Goal: Task Accomplishment & Management: Manage account settings

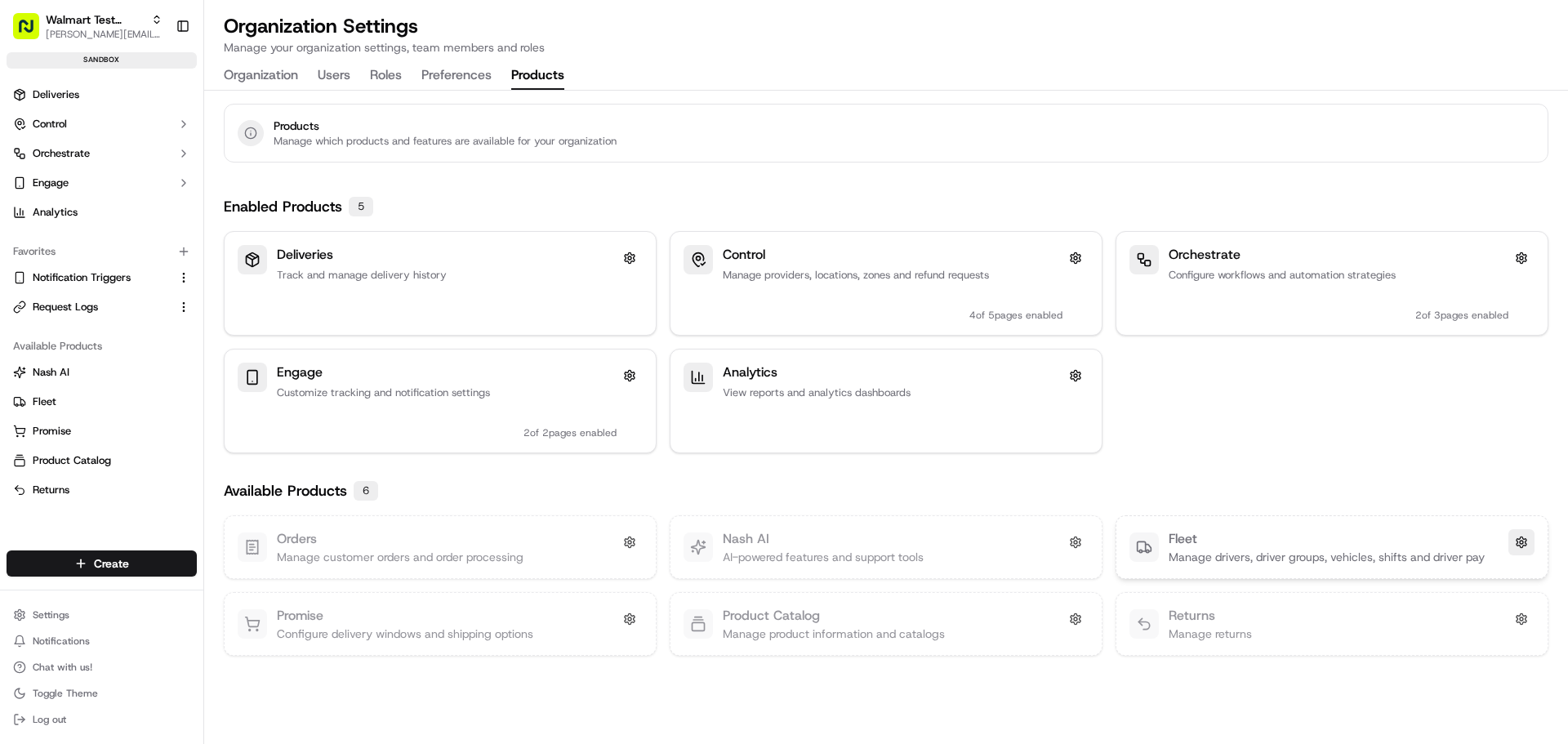
click at [1523, 542] on button at bounding box center [1521, 542] width 26 height 26
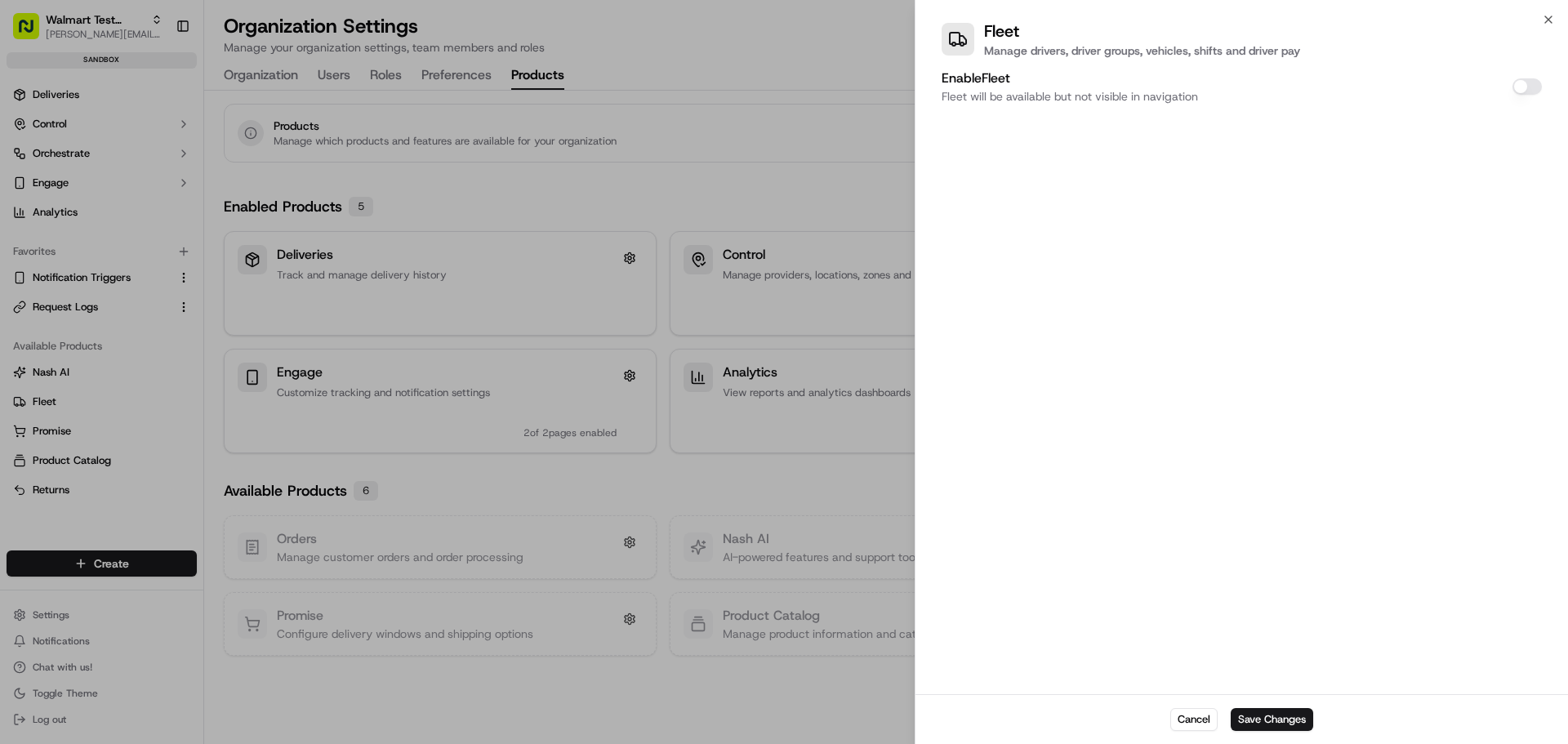
click at [1517, 87] on button "Enable Fleet" at bounding box center [1527, 87] width 29 height 16
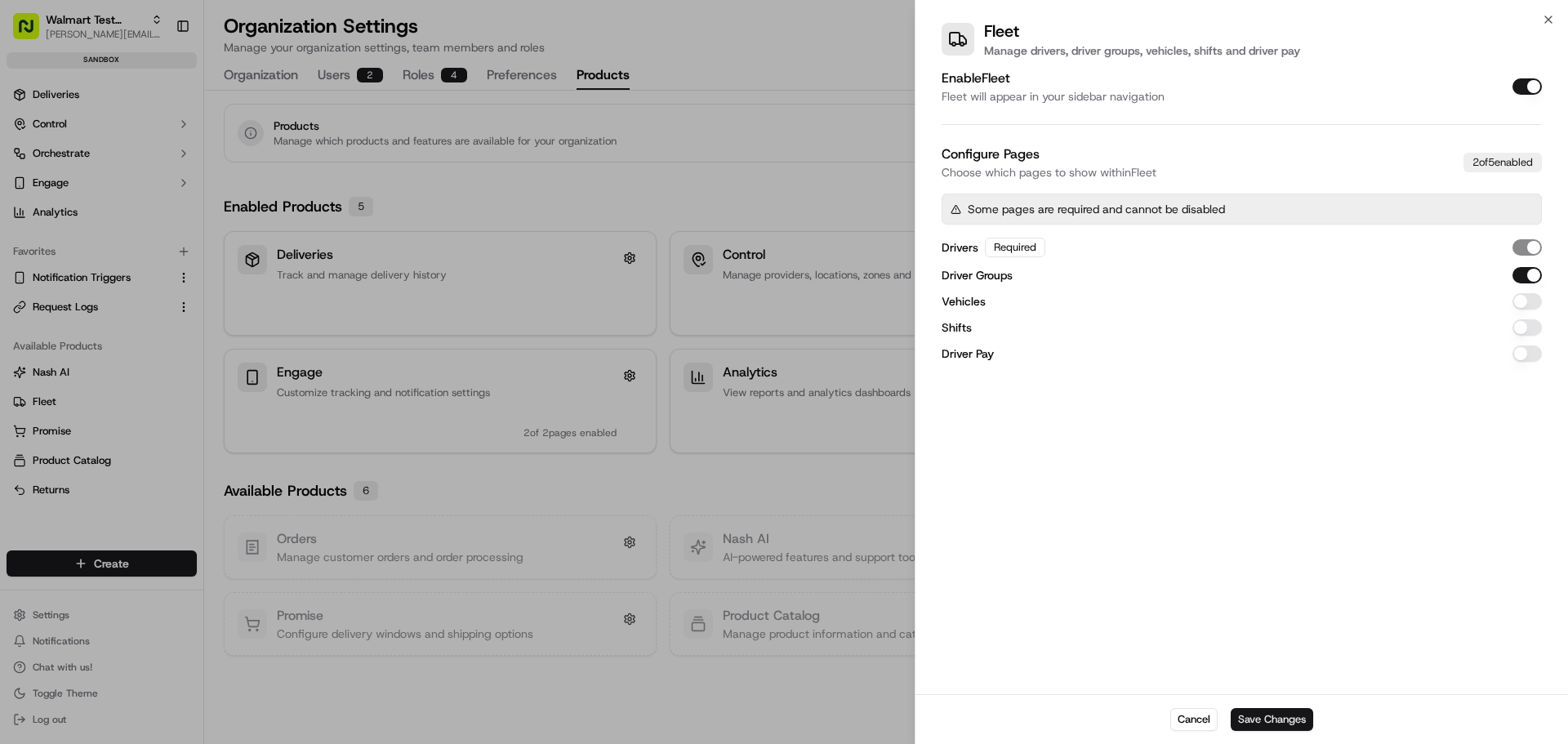
click at [1279, 720] on button "Save Changes" at bounding box center [1272, 719] width 83 height 23
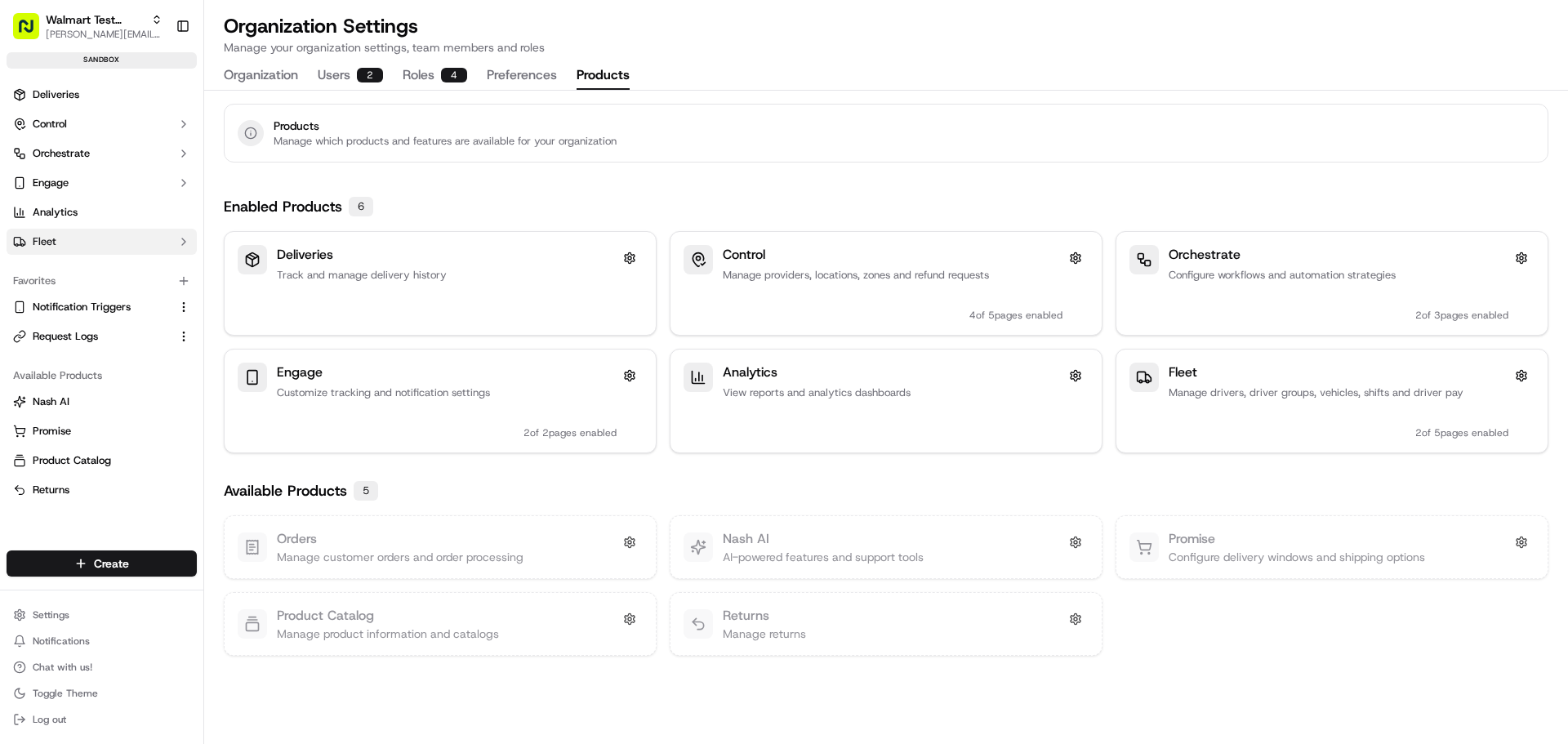
click at [92, 245] on button "Fleet" at bounding box center [102, 242] width 191 height 26
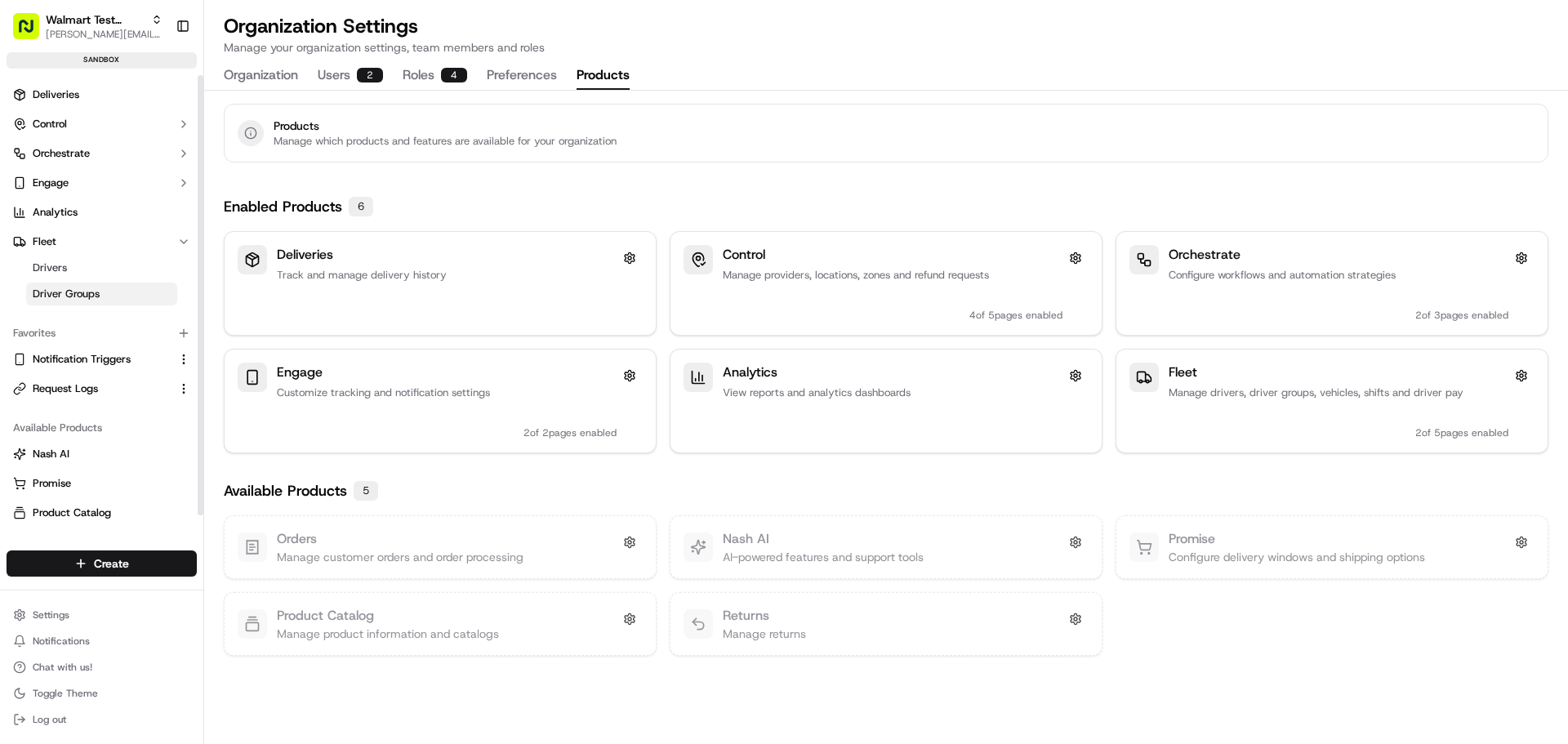
click at [97, 294] on span "Driver Groups" at bounding box center [66, 294] width 67 height 15
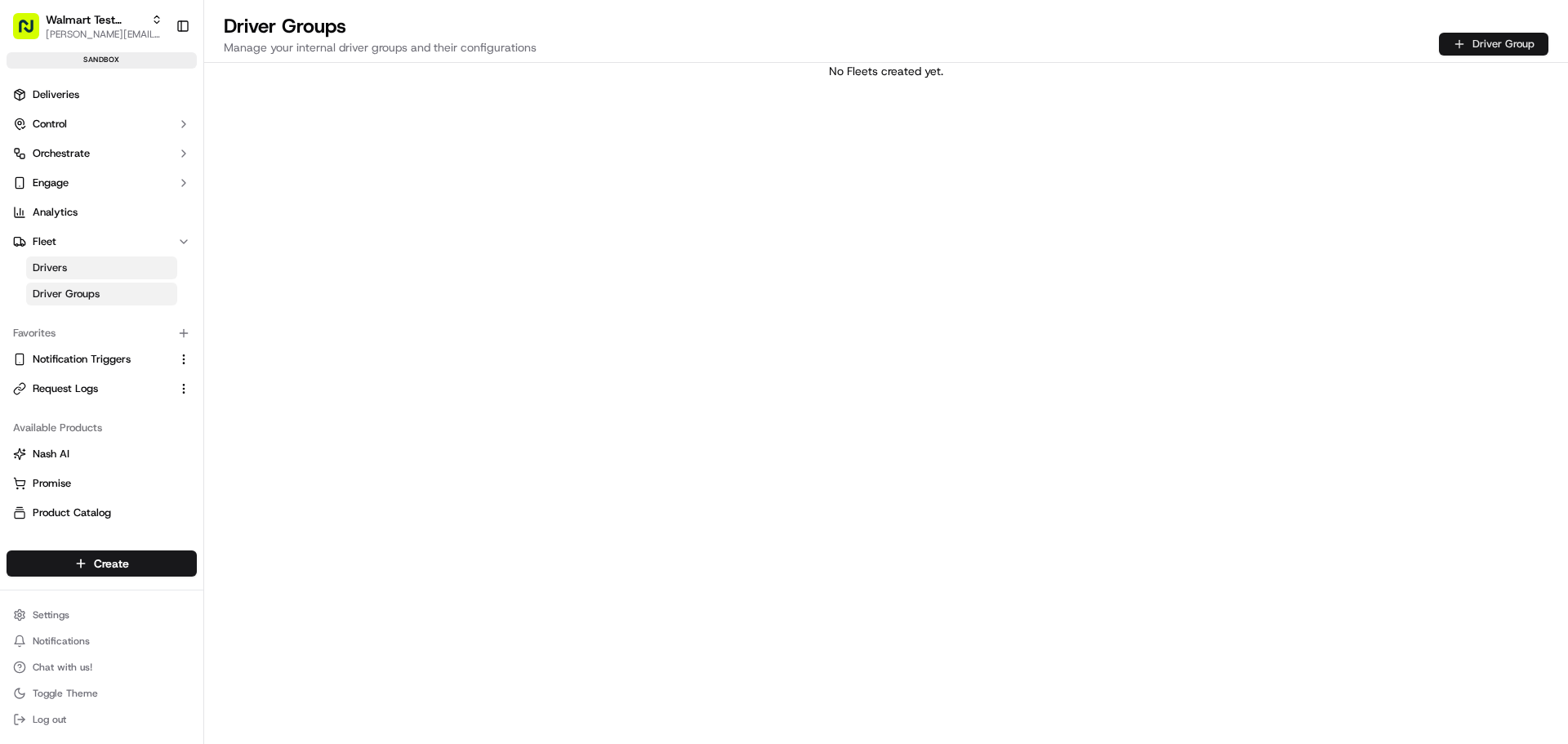
click at [1477, 44] on button "Driver Group" at bounding box center [1494, 44] width 110 height 23
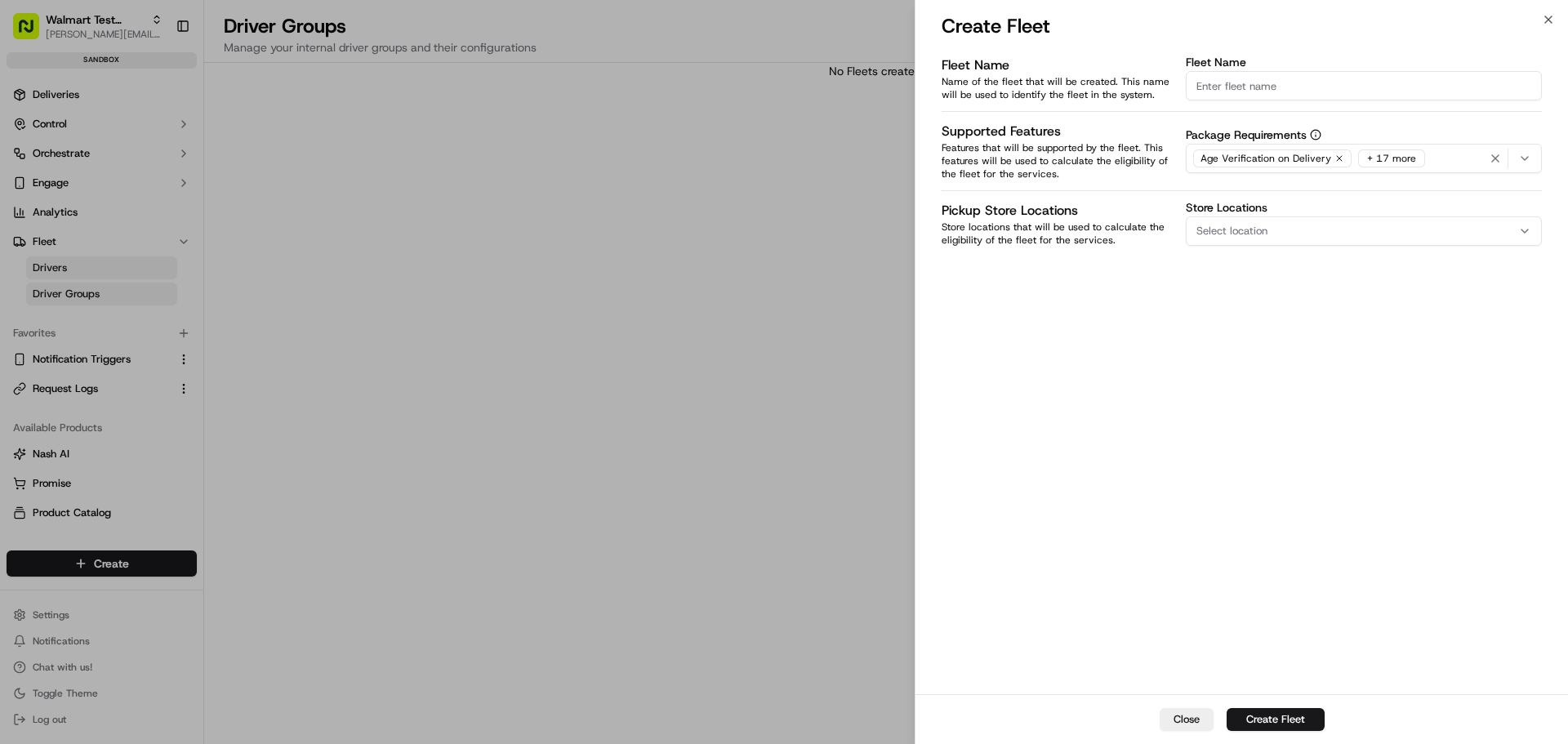
click at [1250, 89] on input "Fleet Name" at bounding box center [1363, 85] width 356 height 29
type input "Store Name"
click at [1218, 401] on div "Fleet Name Name of the fleet that will be created. This name will be used to id…" at bounding box center [1242, 372] width 653 height 642
click at [1268, 717] on button "Create Fleet" at bounding box center [1276, 719] width 98 height 23
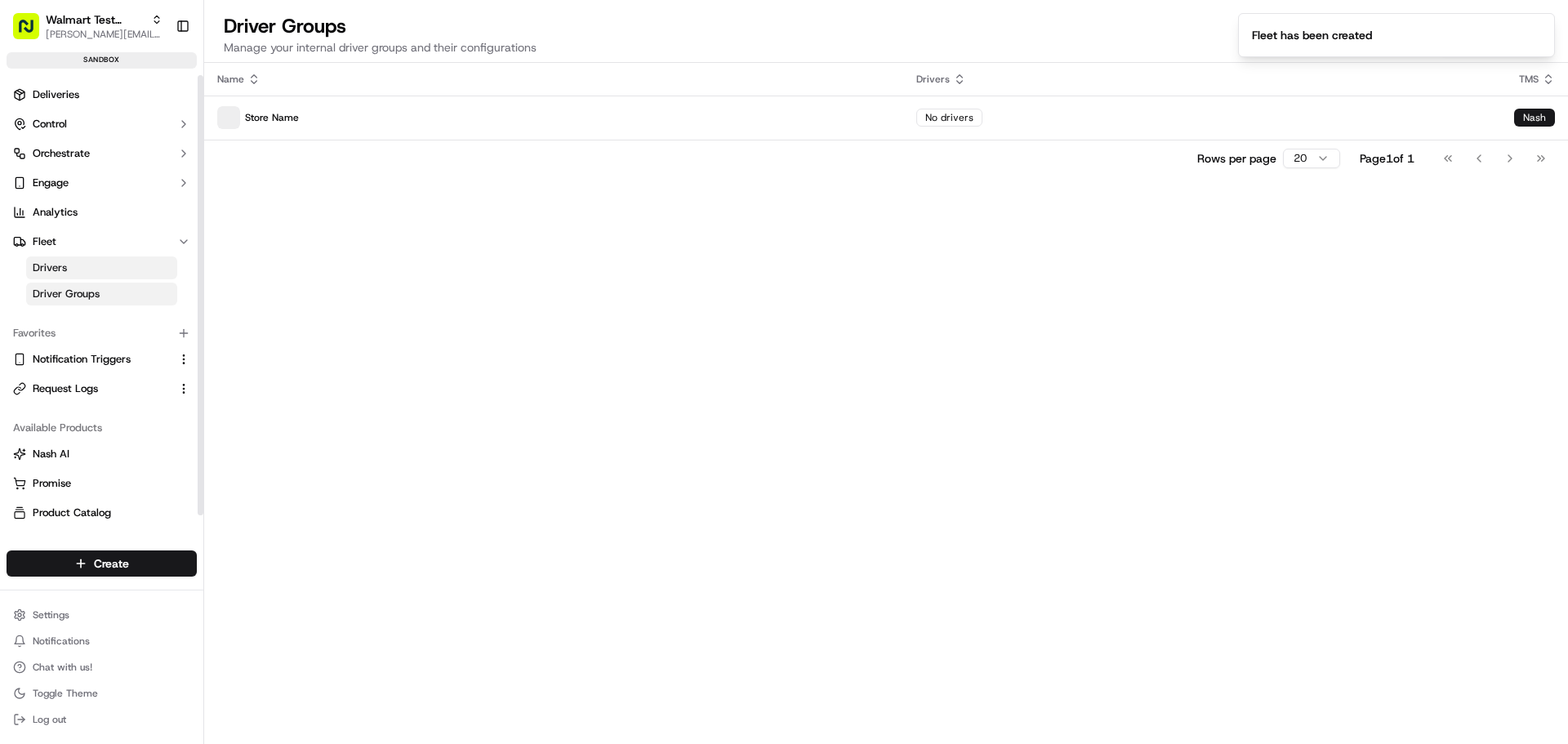
click at [65, 271] on span "Drivers" at bounding box center [50, 268] width 34 height 15
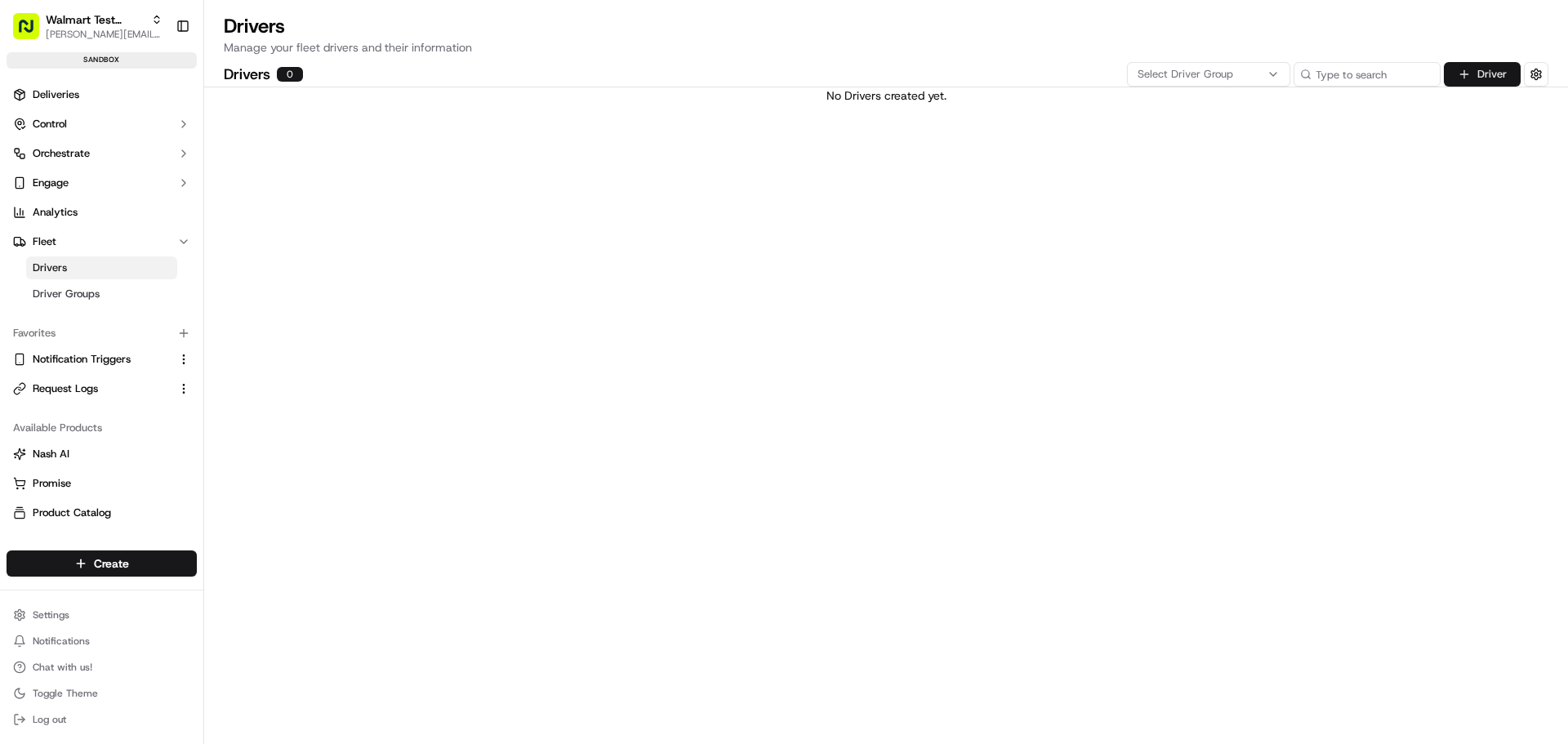
click at [1484, 74] on button "Driver" at bounding box center [1482, 74] width 77 height 25
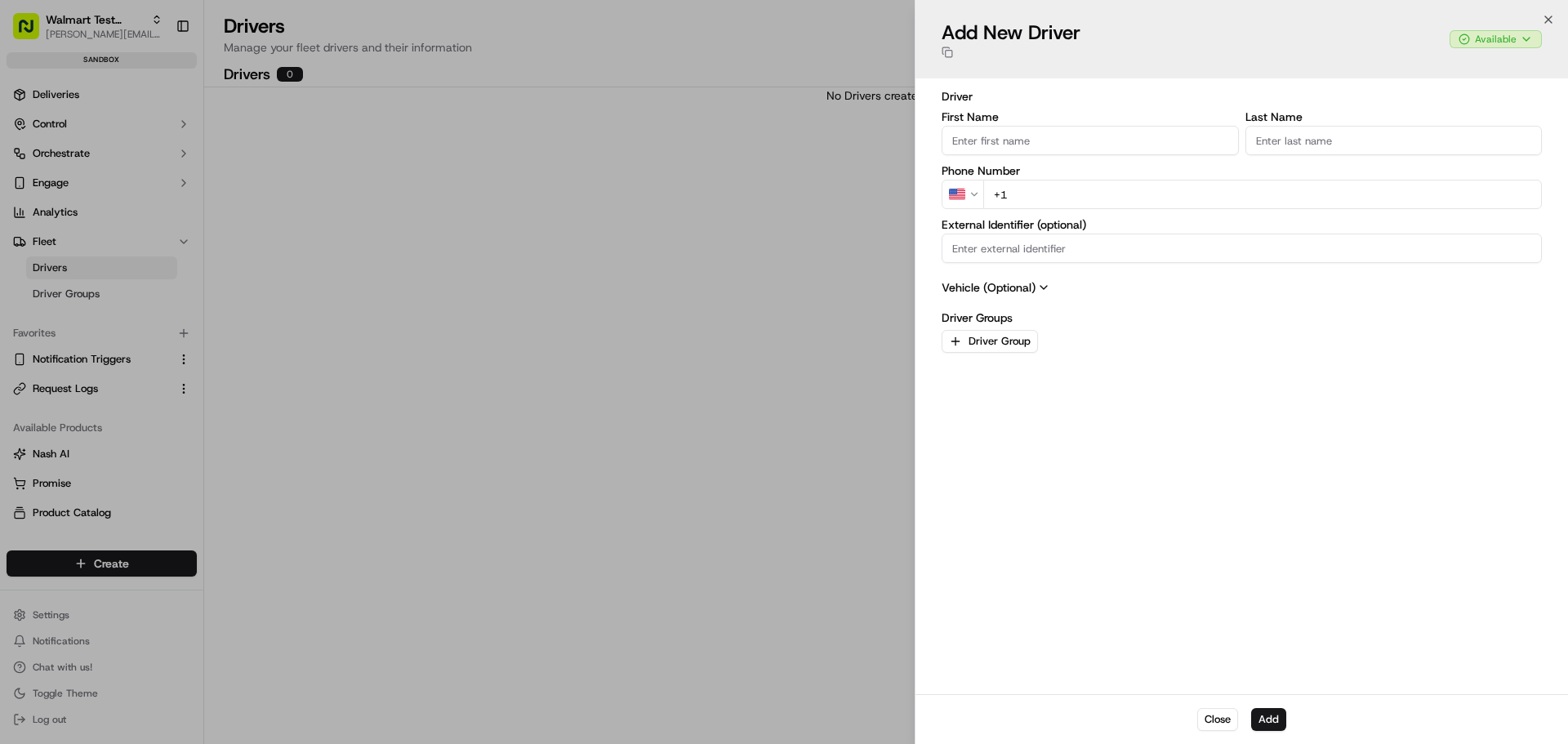
click at [1090, 138] on input "First Name" at bounding box center [1091, 140] width 297 height 29
type input "[PERSON_NAME]"
type input "Doe"
type input "[PHONE_NUMBER]"
click at [1280, 467] on div "Driver First Name [PERSON_NAME] Name [PERSON_NAME] Phone Number US [PHONE_NUMBE…" at bounding box center [1242, 385] width 600 height 596
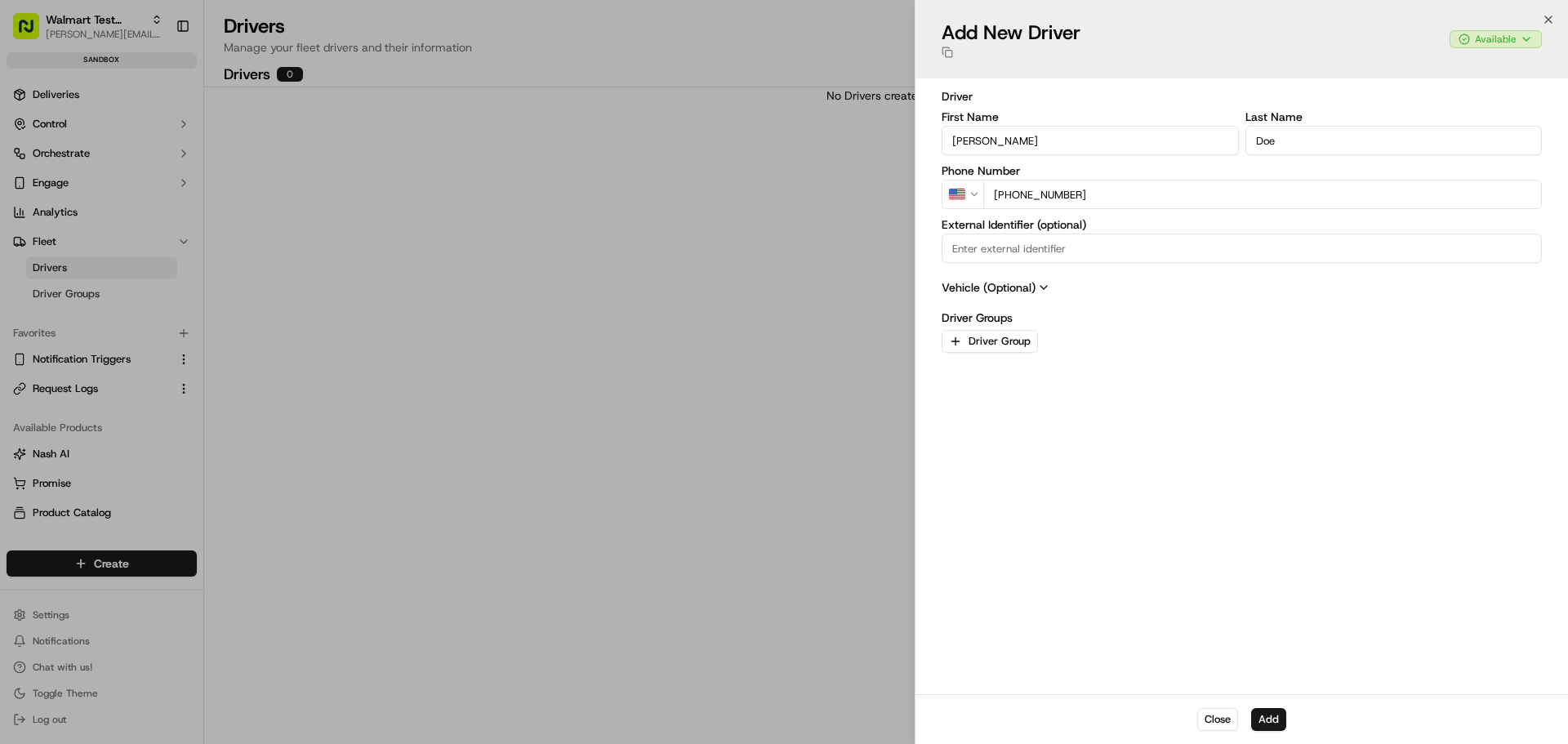
click at [979, 289] on span "Vehicle (Optional)" at bounding box center [1242, 288] width 600 height 16
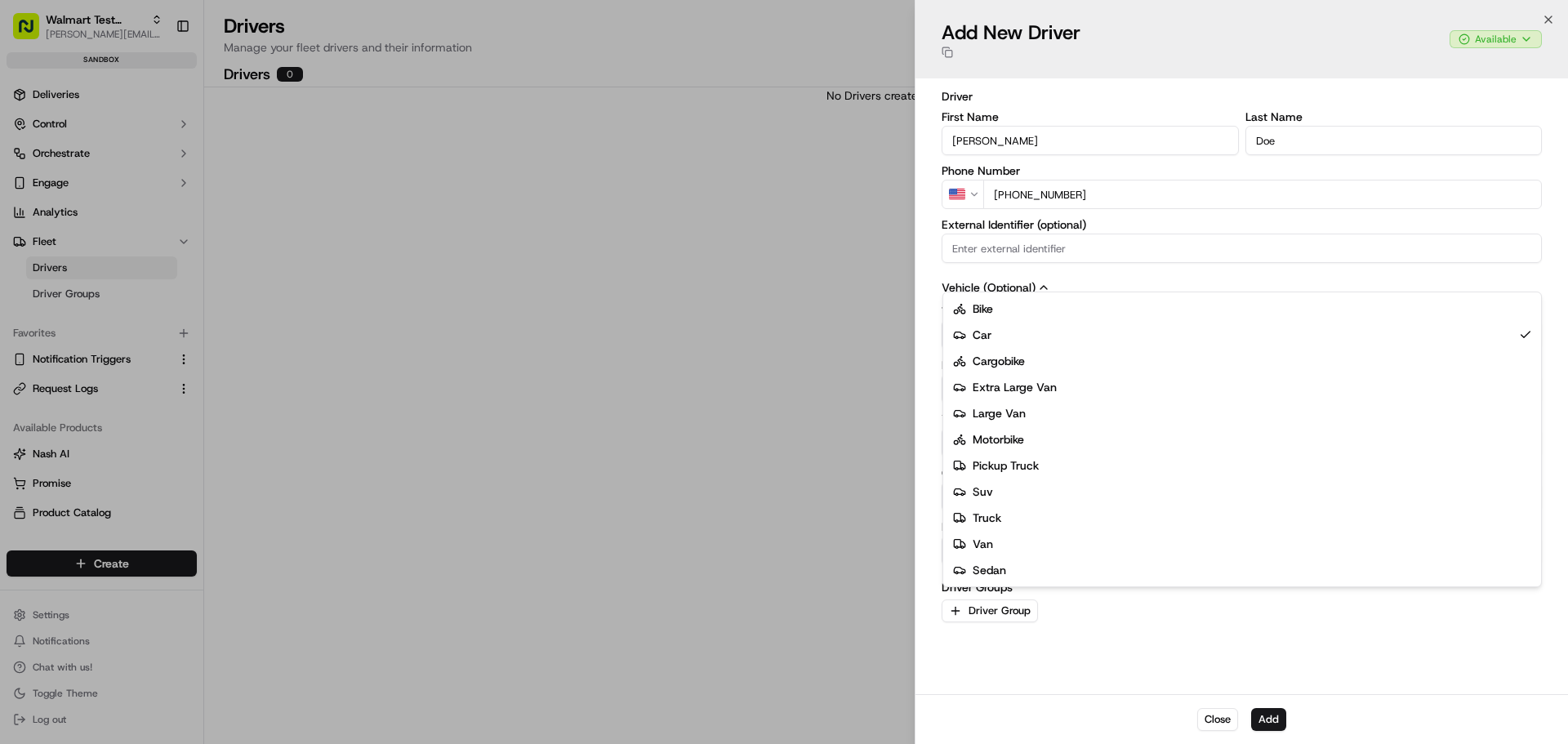
click at [998, 336] on div "Type Car Bike Car Cargobike Extra Large Van Large Van Motorbike Pickup Truck Su…" at bounding box center [1242, 328] width 600 height 44
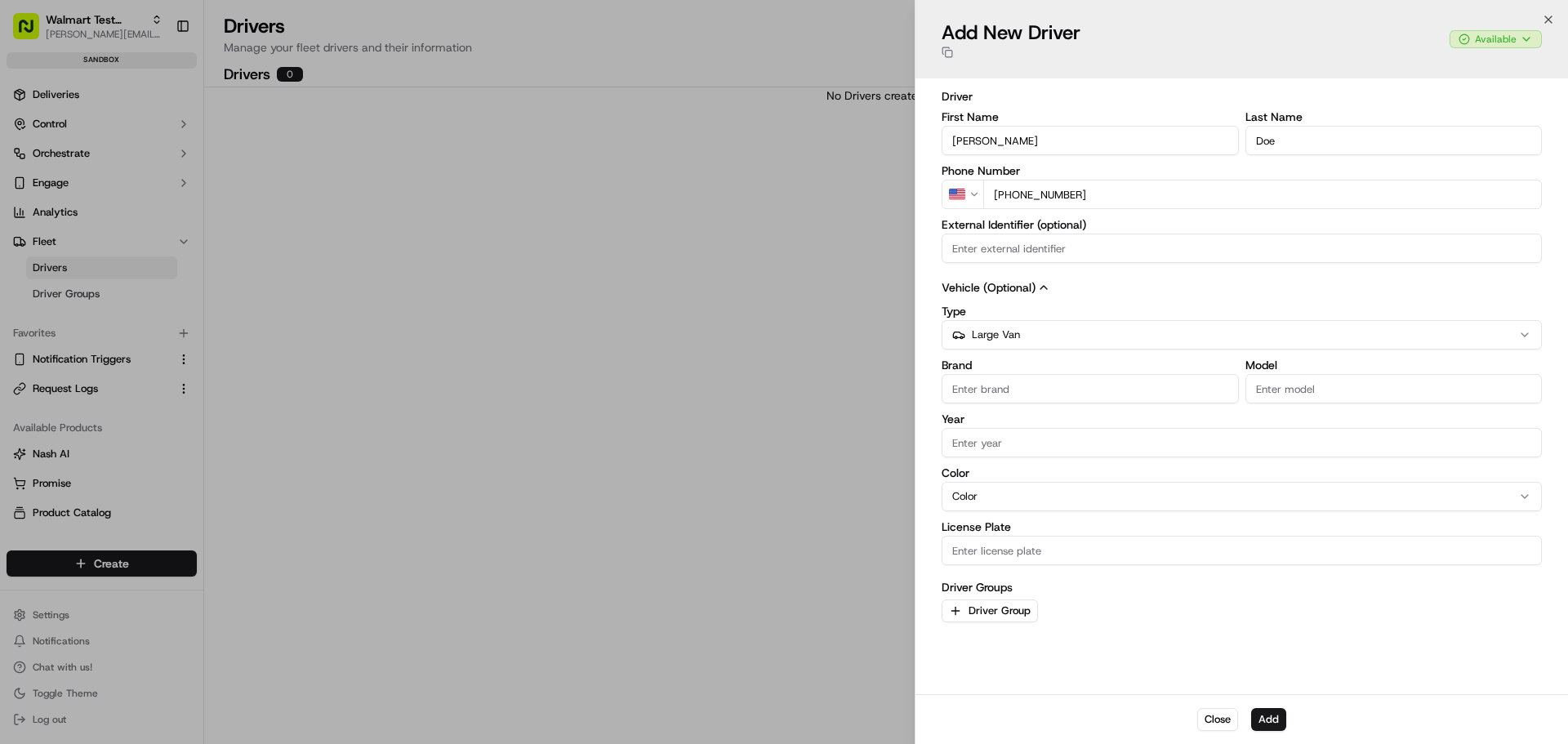
click at [1044, 384] on input "Brand" at bounding box center [1091, 388] width 297 height 29
type input "mercedes"
type input "Sprinter"
type input "2014"
click at [1005, 621] on button "Driver Group" at bounding box center [990, 611] width 97 height 23
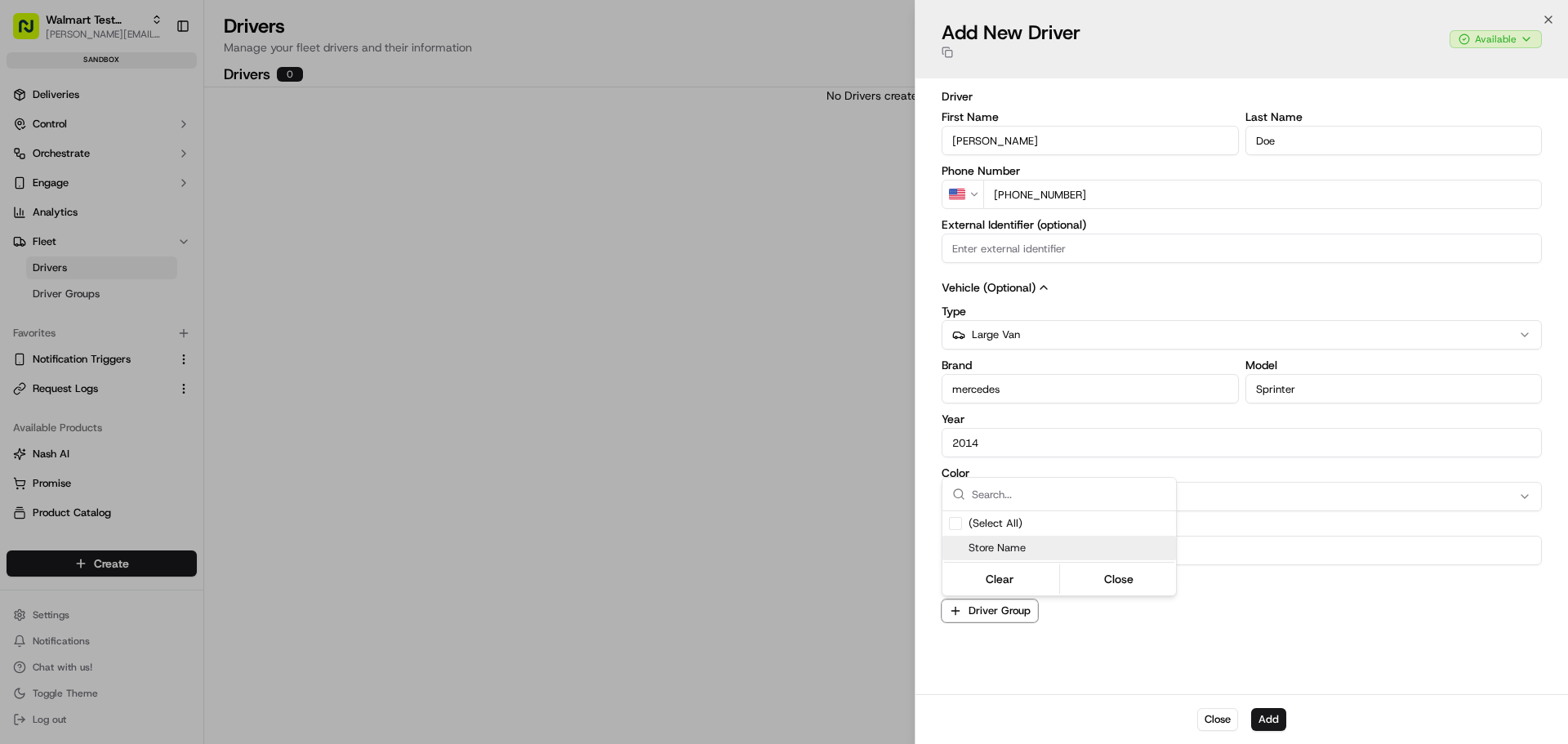
click at [1005, 550] on span "Store Name" at bounding box center [1069, 548] width 201 height 15
click at [1333, 642] on div at bounding box center [784, 372] width 1568 height 744
click at [1275, 717] on button "Add" at bounding box center [1269, 719] width 35 height 23
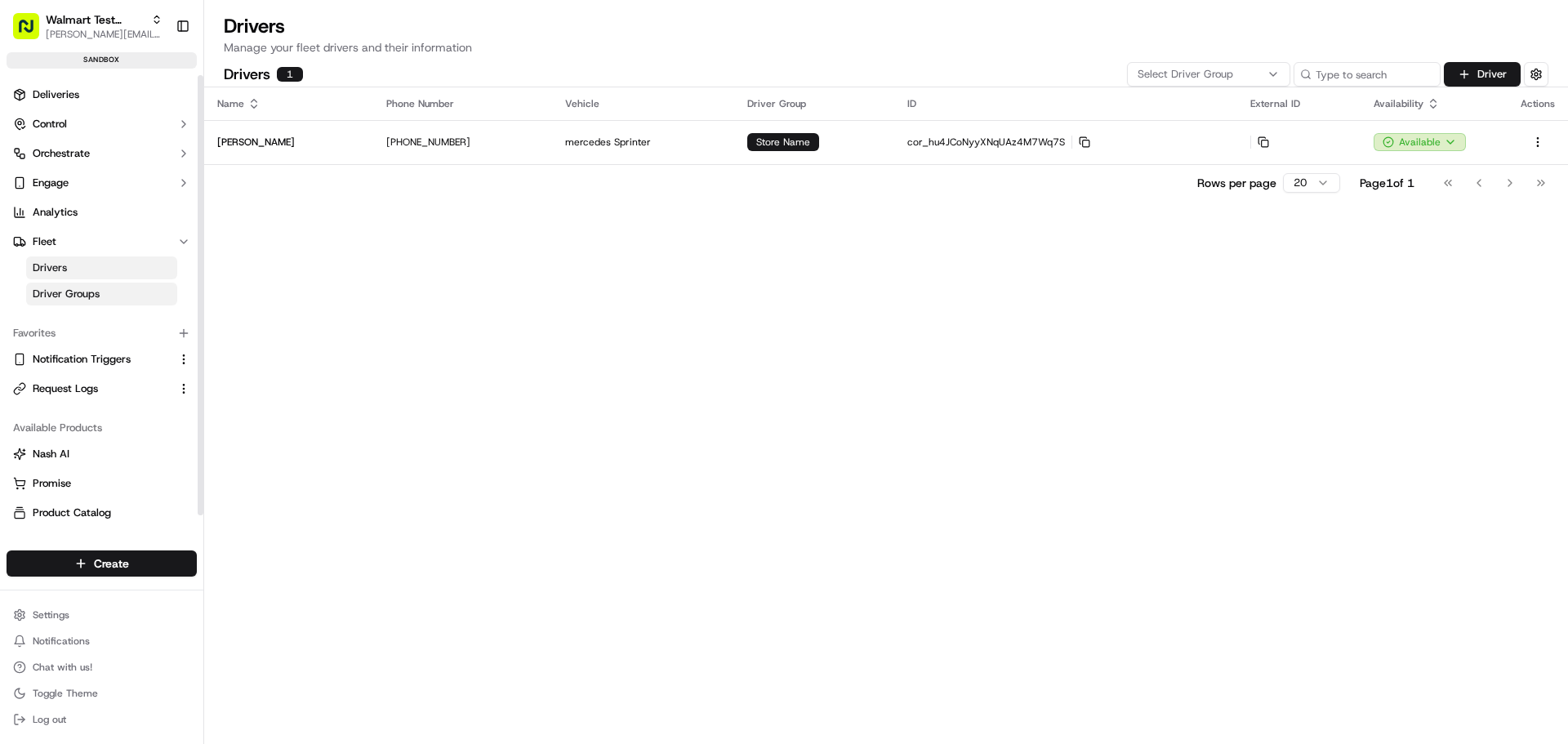
click at [62, 293] on span "Driver Groups" at bounding box center [66, 294] width 67 height 15
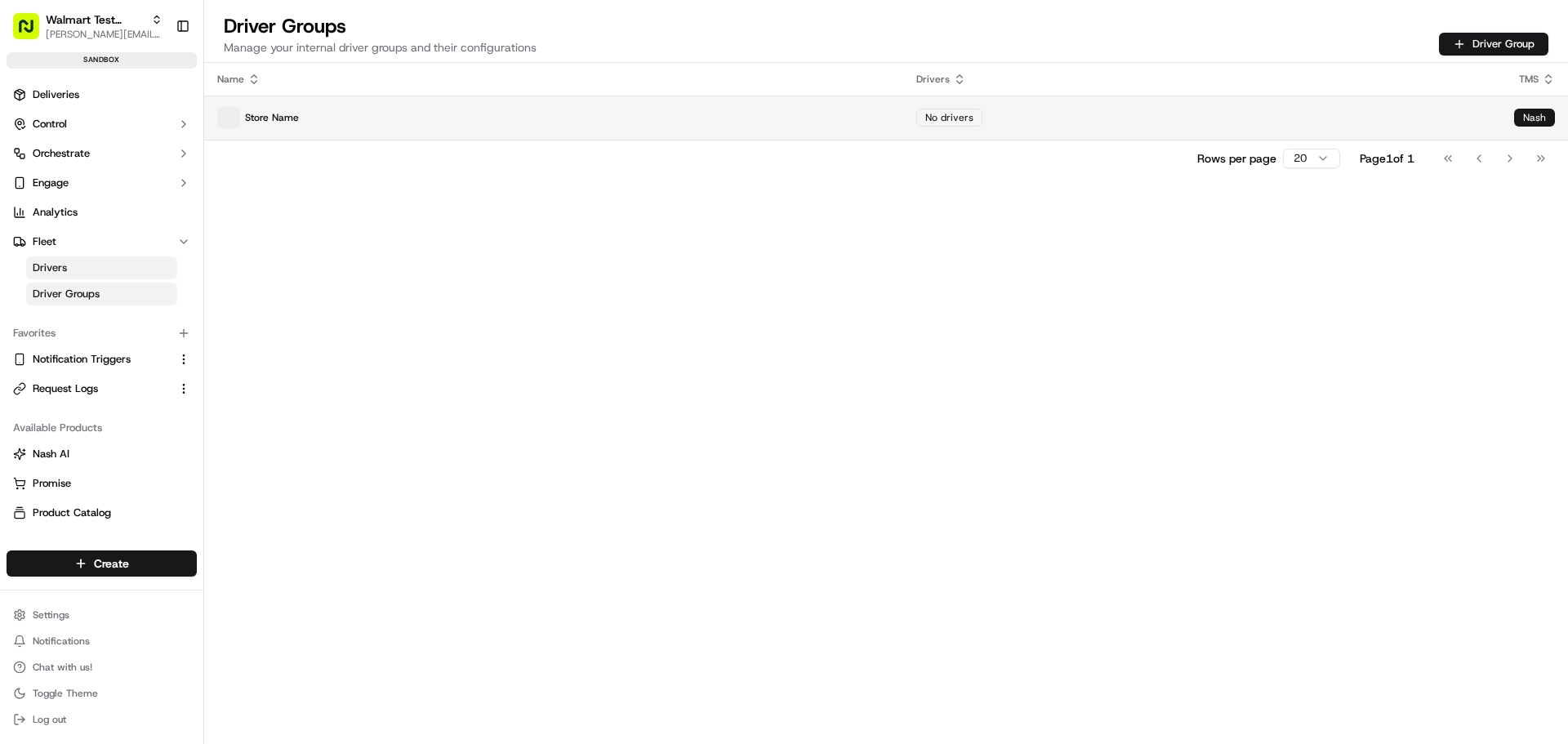
click at [736, 128] on p "Store Name" at bounding box center [554, 117] width 673 height 23
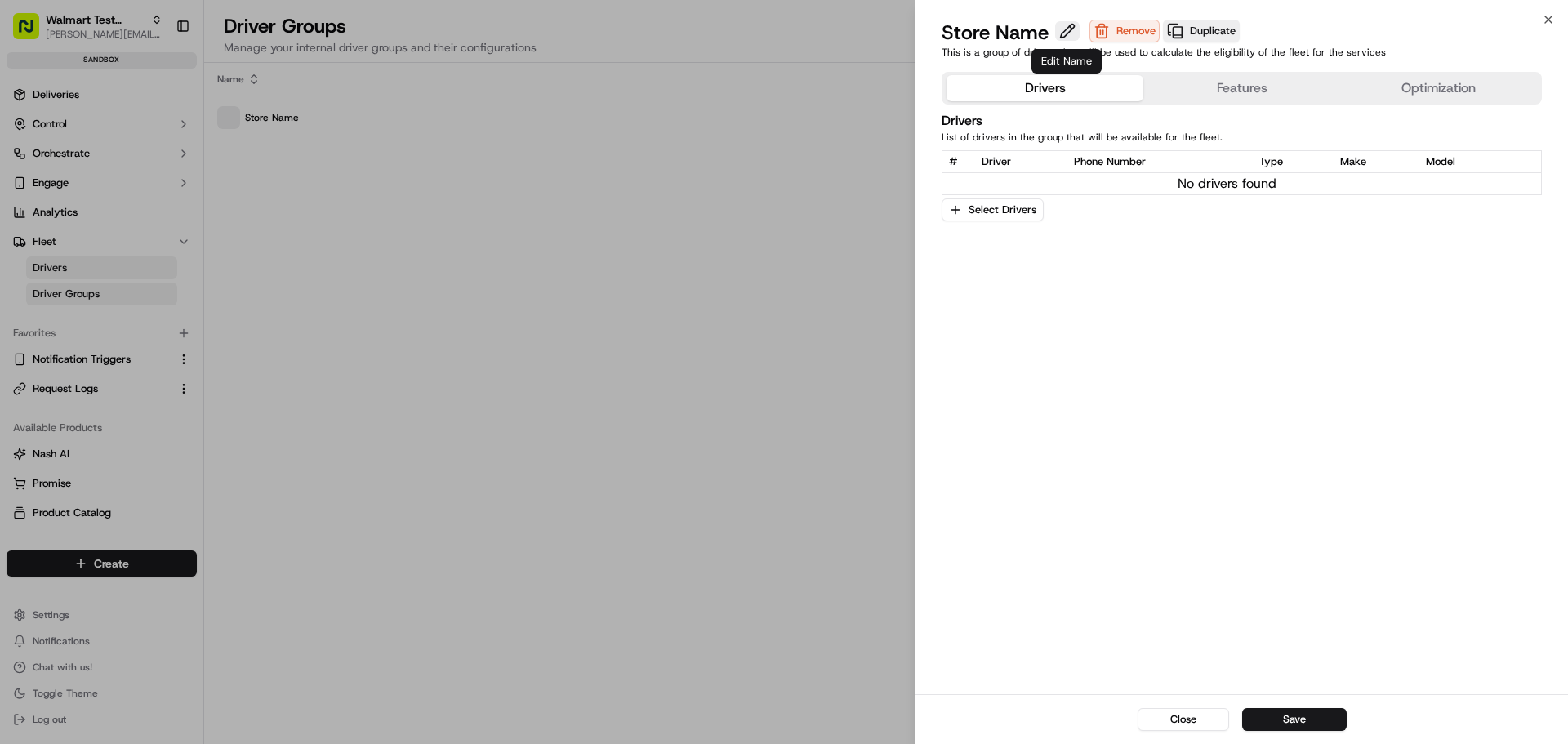
click at [1063, 30] on button at bounding box center [1067, 31] width 25 height 20
click at [1053, 33] on input "Store Name" at bounding box center [1069, 33] width 255 height 26
type input "Store 100"
click at [1301, 721] on button "Save" at bounding box center [1295, 719] width 105 height 23
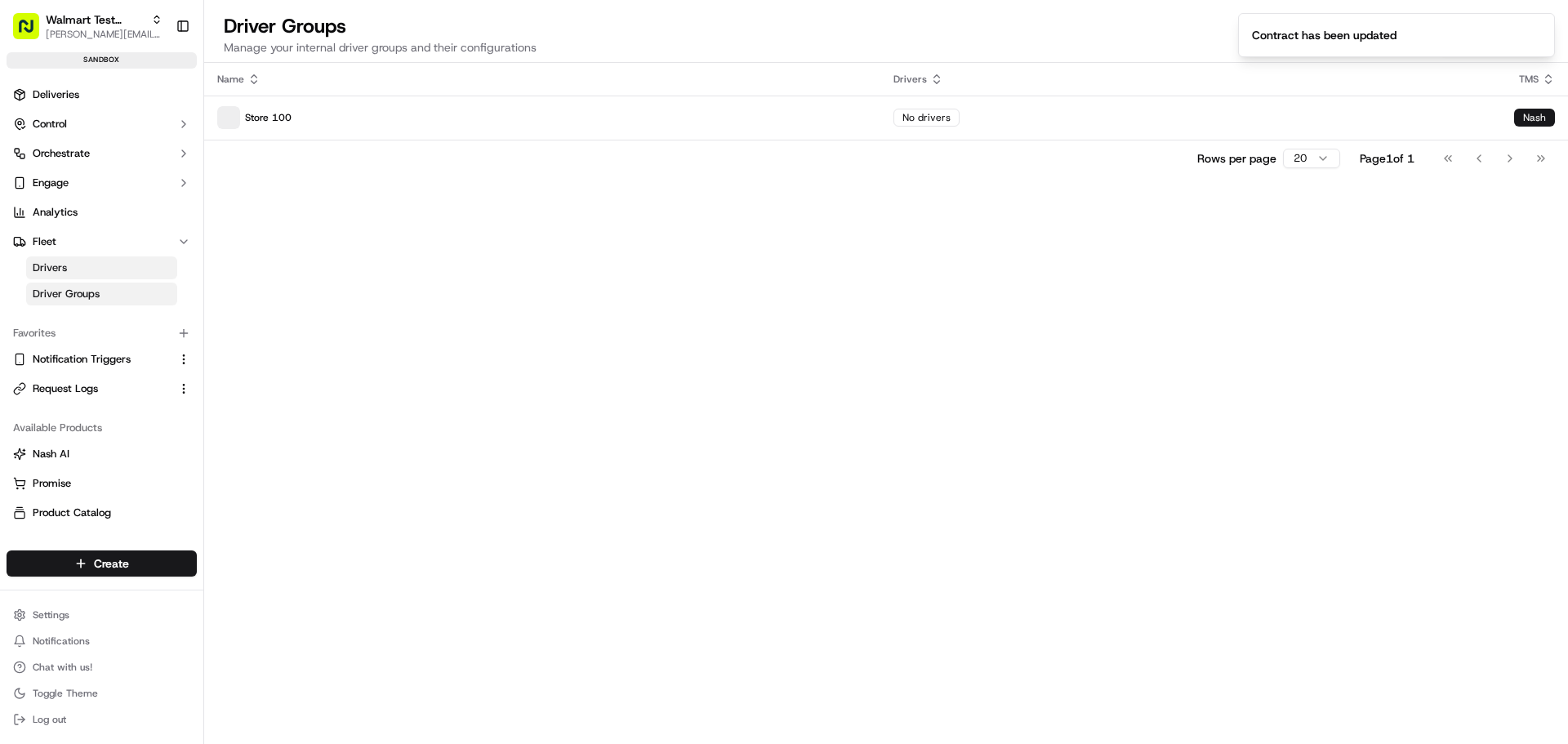
click at [574, 327] on div "Name Drivers TMS Store 100 No drivers [PERSON_NAME] Rows per page 20 Page 1 of …" at bounding box center [886, 403] width 1364 height 681
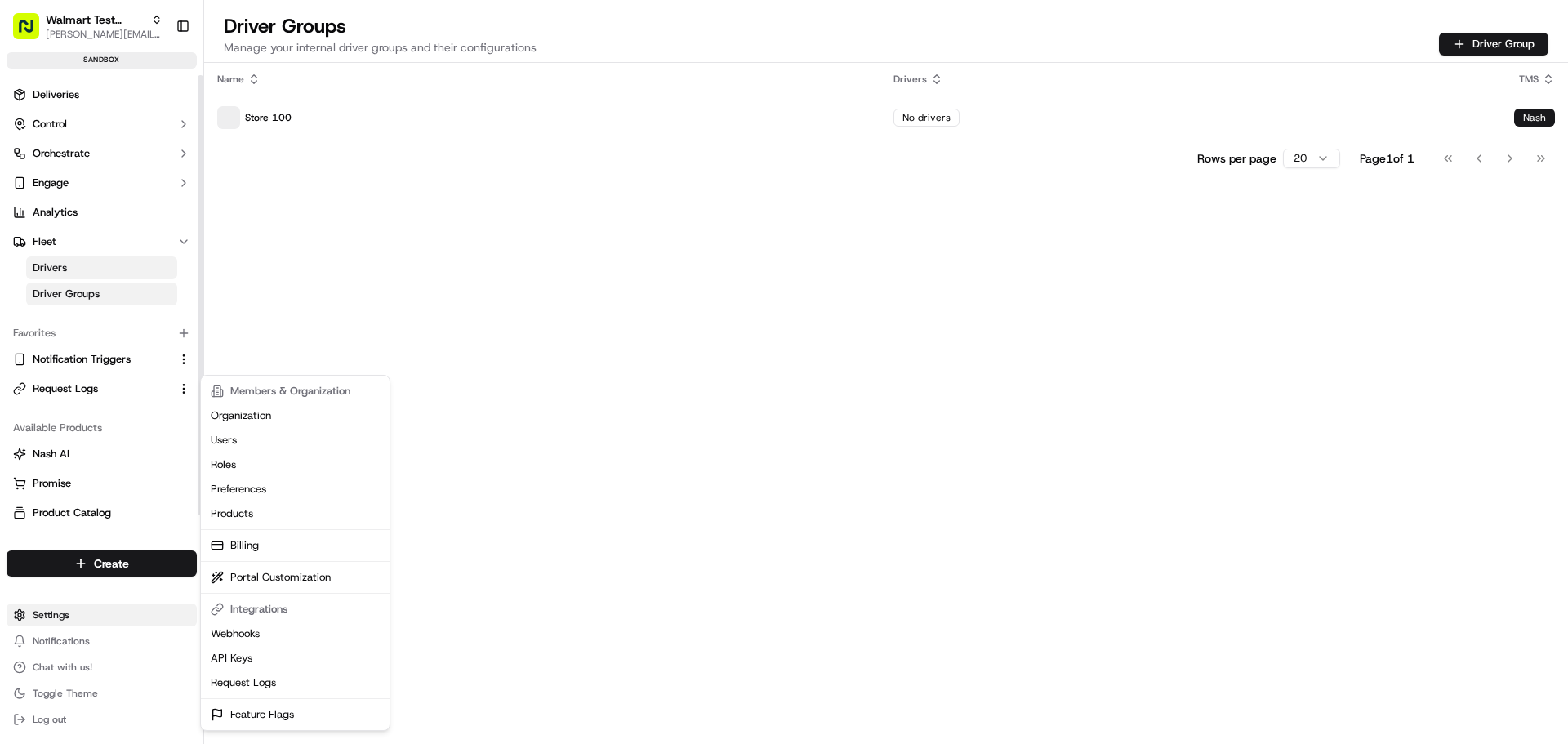
click at [116, 620] on html "Walmart Test Provider [PERSON_NAME][EMAIL_ADDRESS][DOMAIN_NAME] Toggle Sidebar …" at bounding box center [784, 372] width 1568 height 744
click at [249, 443] on link "Users" at bounding box center [295, 440] width 182 height 25
